Goal: Transaction & Acquisition: Book appointment/travel/reservation

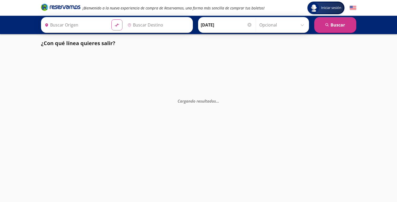
type input "[GEOGRAPHIC_DATA], [GEOGRAPHIC_DATA]"
type input "Delicias, [GEOGRAPHIC_DATA]"
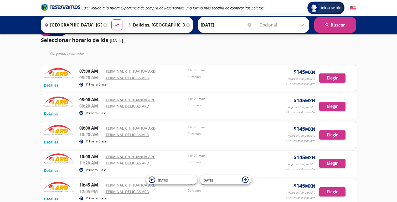
scroll to position [15, 0]
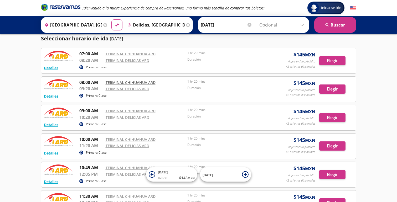
click at [140, 82] on link "TERMINAL CHIHUAHUA ARD" at bounding box center [131, 82] width 50 height 5
click at [327, 88] on button "Elegir" at bounding box center [332, 89] width 26 height 9
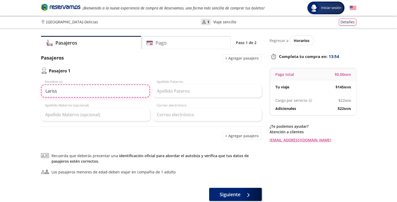
type input "Larissa"
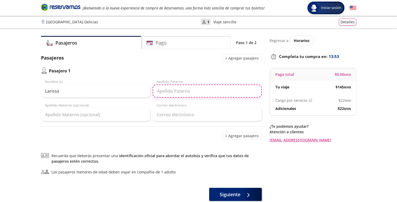
type input "[PERSON_NAME]"
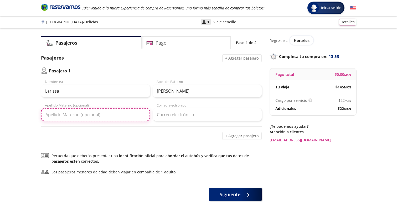
type input "[PERSON_NAME]"
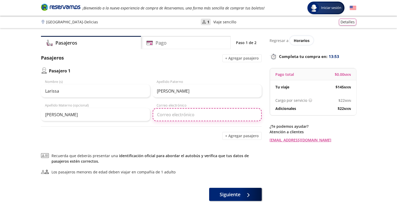
type input "[EMAIL_ADDRESS][DOMAIN_NAME]"
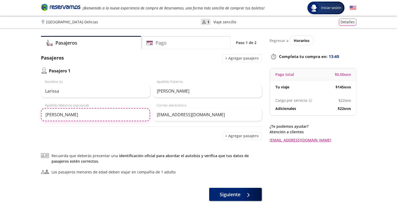
drag, startPoint x: 128, startPoint y: 114, endPoint x: 55, endPoint y: 111, distance: 72.8
click at [55, 111] on input "[PERSON_NAME]" at bounding box center [95, 114] width 109 height 13
type input "[PERSON_NAME]"
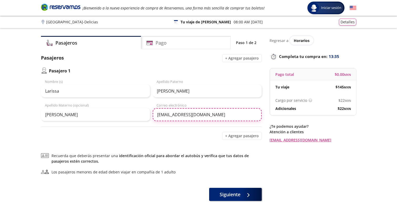
drag, startPoint x: 212, startPoint y: 115, endPoint x: 136, endPoint y: 115, distance: 76.2
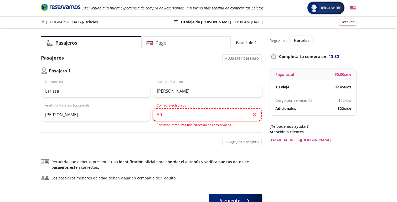
type input "5"
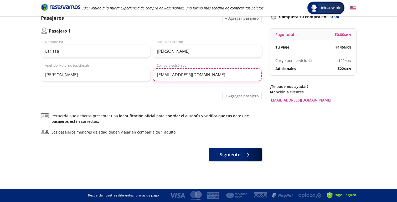
scroll to position [40, 0]
type input "[EMAIL_ADDRESS][DOMAIN_NAME]"
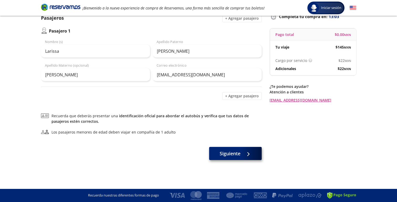
click at [225, 154] on span "Siguiente" at bounding box center [230, 153] width 21 height 7
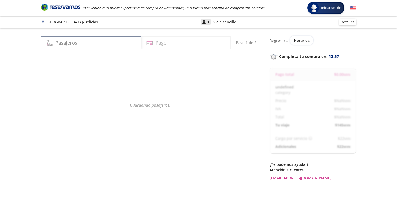
select select "MX"
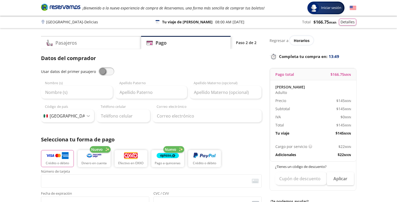
scroll to position [3, 0]
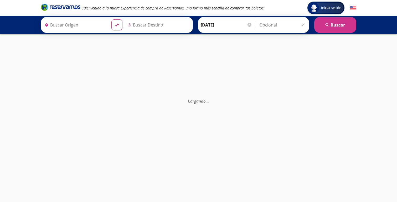
type input "[GEOGRAPHIC_DATA], [GEOGRAPHIC_DATA]"
type input "Delicias, [GEOGRAPHIC_DATA]"
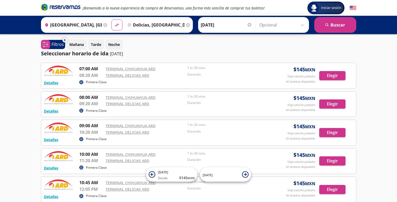
click at [222, 21] on input "[DATE]" at bounding box center [226, 24] width 51 height 13
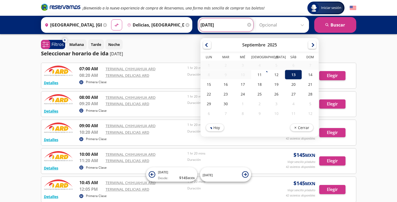
click at [301, 74] on div "13" at bounding box center [293, 75] width 17 height 10
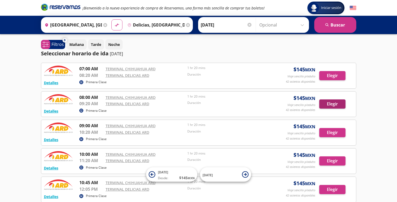
click at [333, 105] on button "Elegir" at bounding box center [332, 104] width 26 height 9
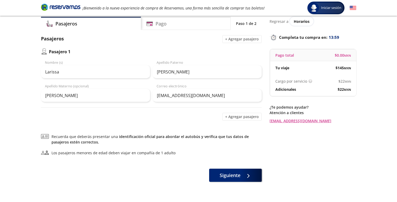
scroll to position [30, 0]
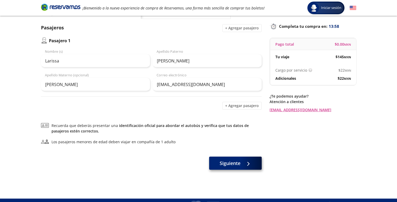
click at [248, 166] on icon at bounding box center [246, 164] width 4 height 4
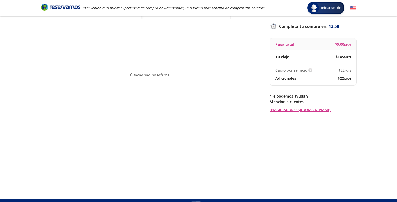
scroll to position [0, 0]
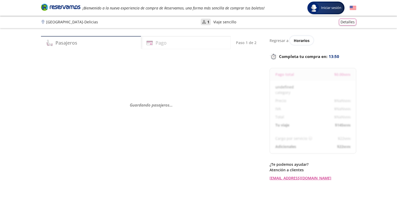
select select "MX"
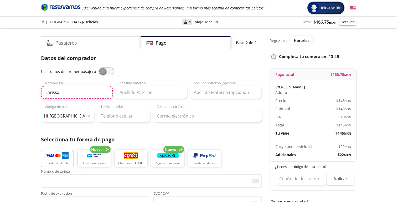
type input "Larissa"
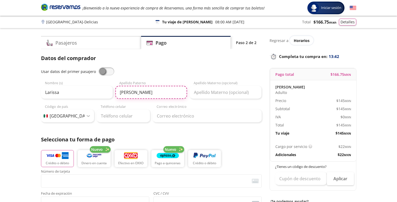
type input "[PERSON_NAME]"
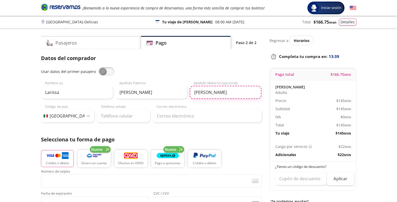
type input "[PERSON_NAME]"
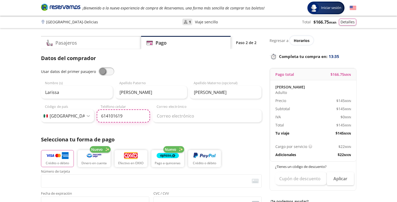
type input "614 101 6192"
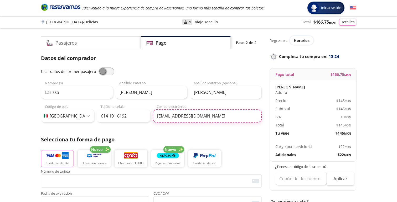
type input "[EMAIL_ADDRESS][DOMAIN_NAME]"
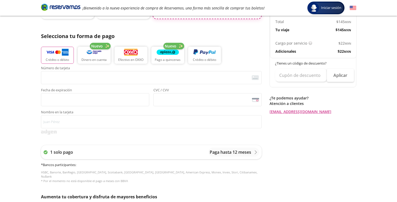
scroll to position [103, 0]
